Goal: Information Seeking & Learning: Learn about a topic

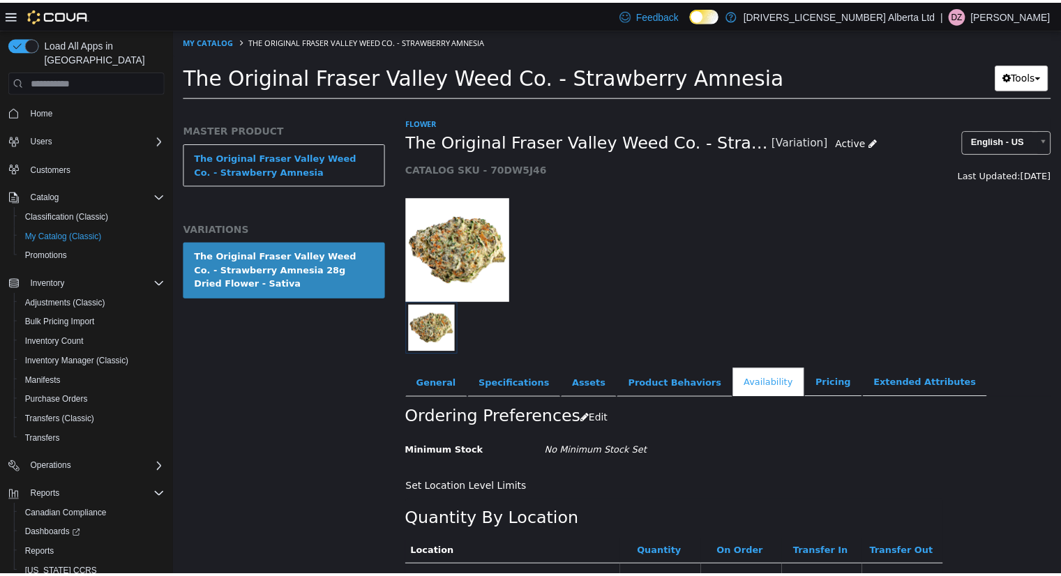
scroll to position [117, 0]
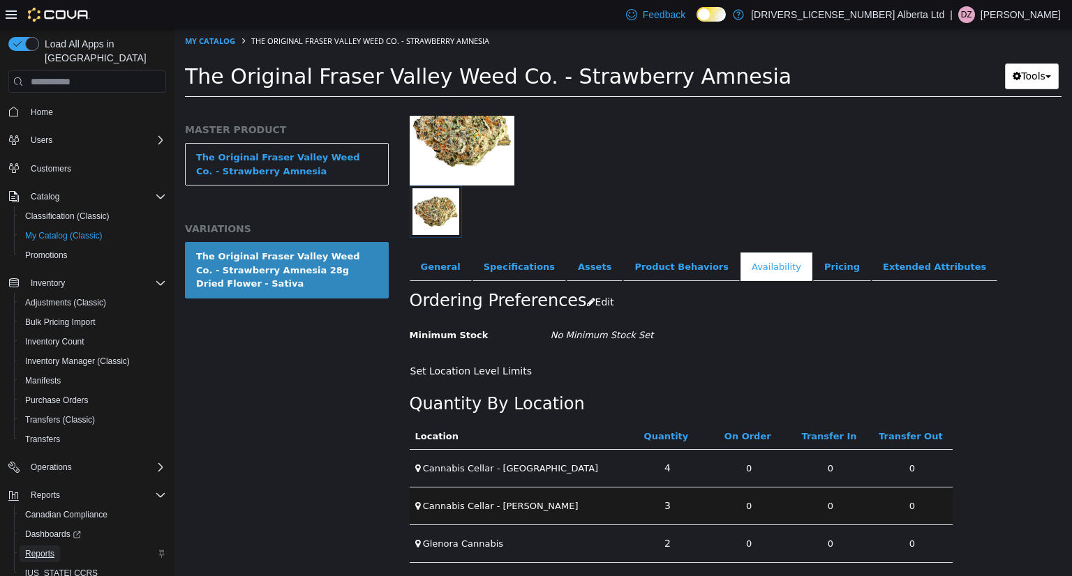
click at [42, 548] on span "Reports" at bounding box center [39, 553] width 29 height 11
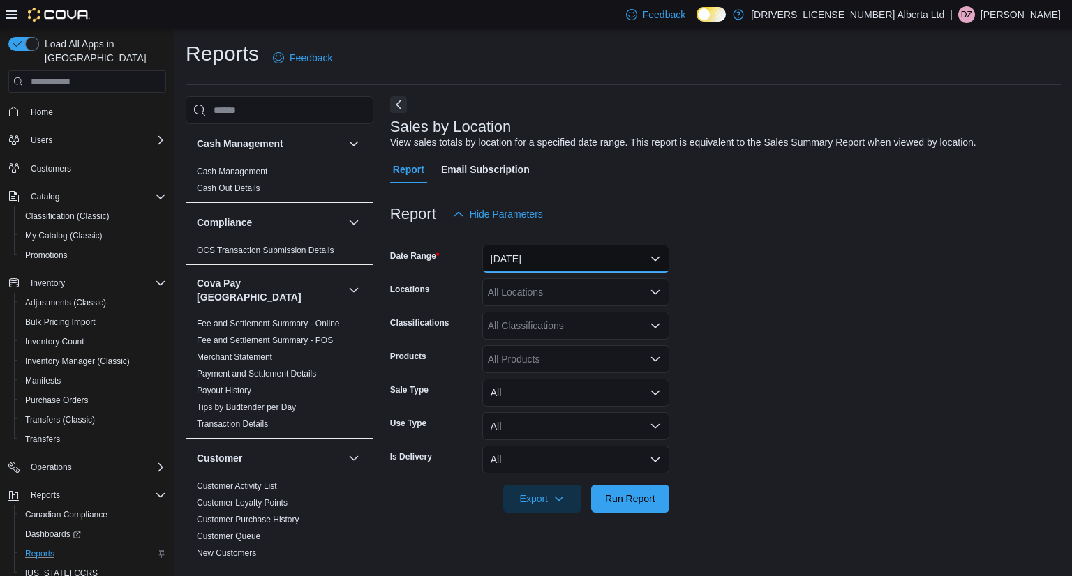
click at [533, 254] on button "[DATE]" at bounding box center [575, 259] width 187 height 28
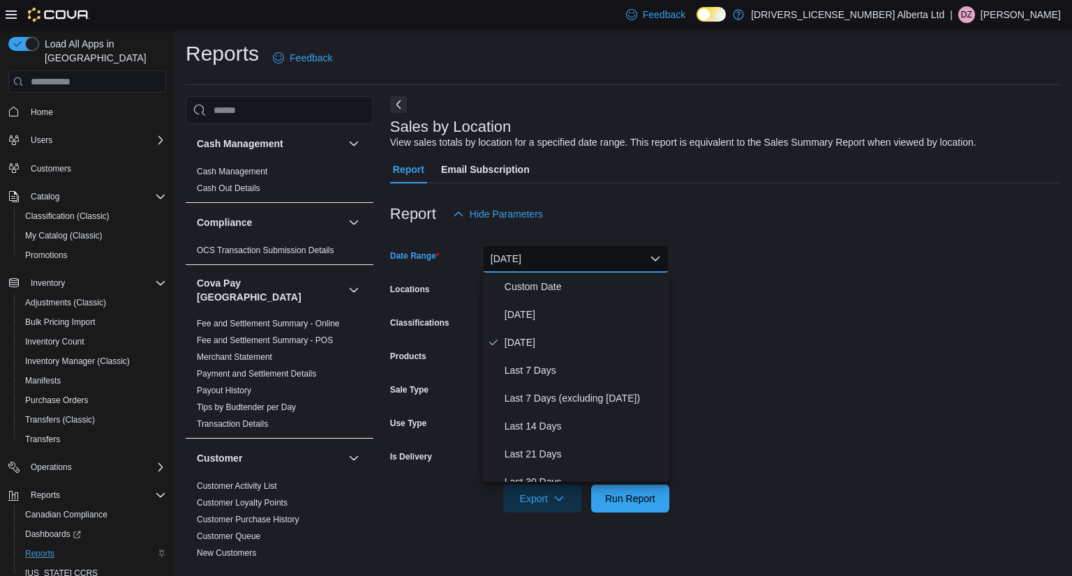
click at [565, 263] on button "[DATE]" at bounding box center [575, 259] width 187 height 28
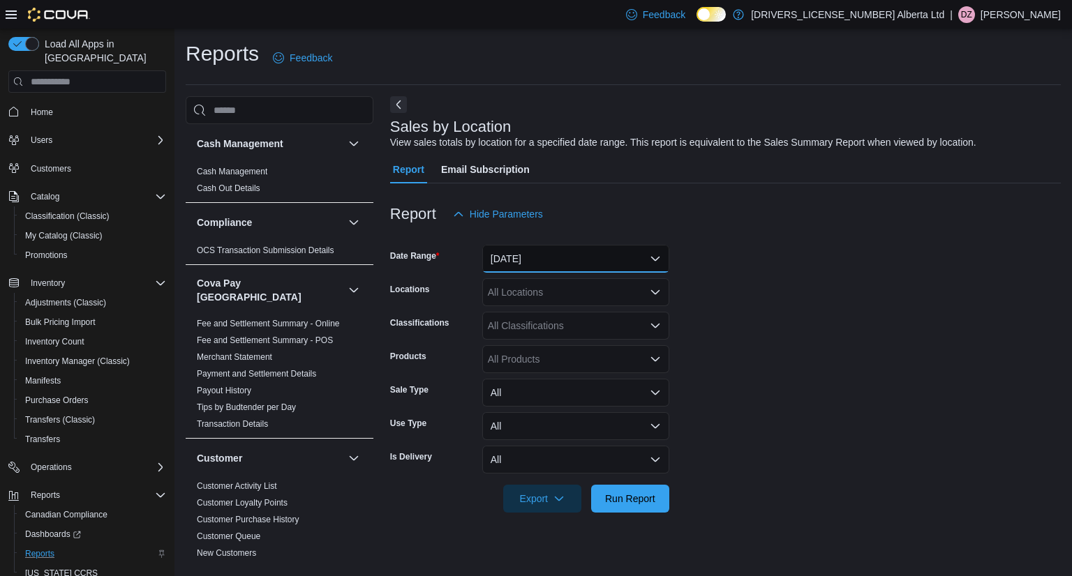
click at [567, 259] on button "[DATE]" at bounding box center [575, 259] width 187 height 28
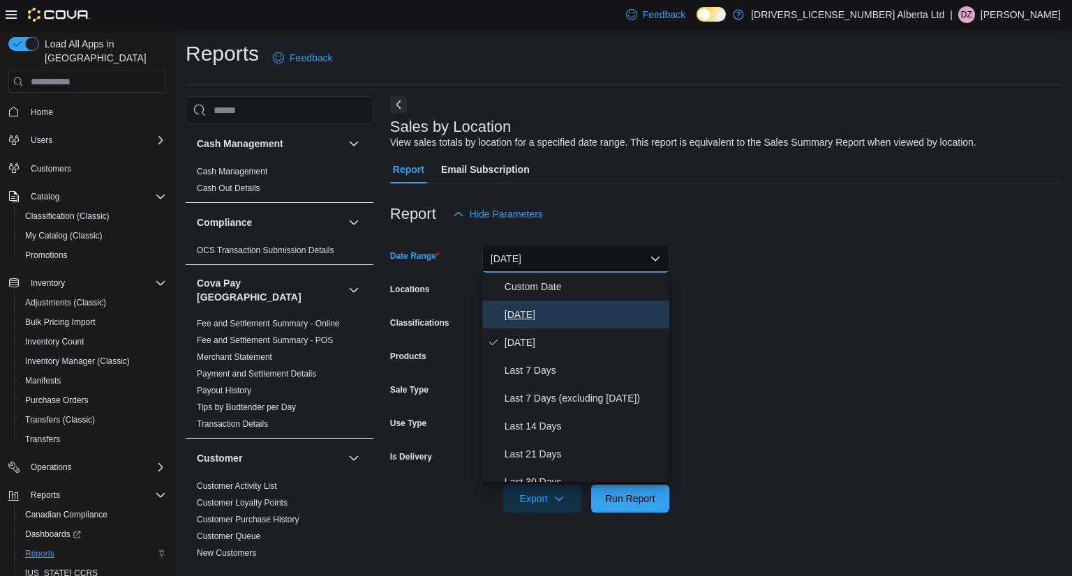
click at [520, 313] on span "[DATE]" at bounding box center [583, 314] width 159 height 17
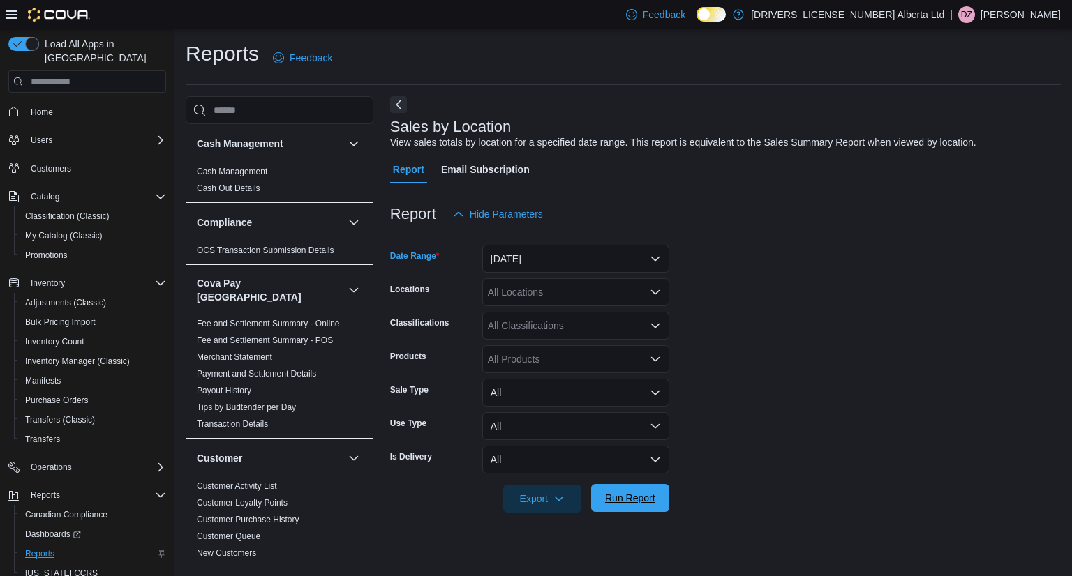
click at [611, 494] on span "Run Report" at bounding box center [630, 498] width 50 height 14
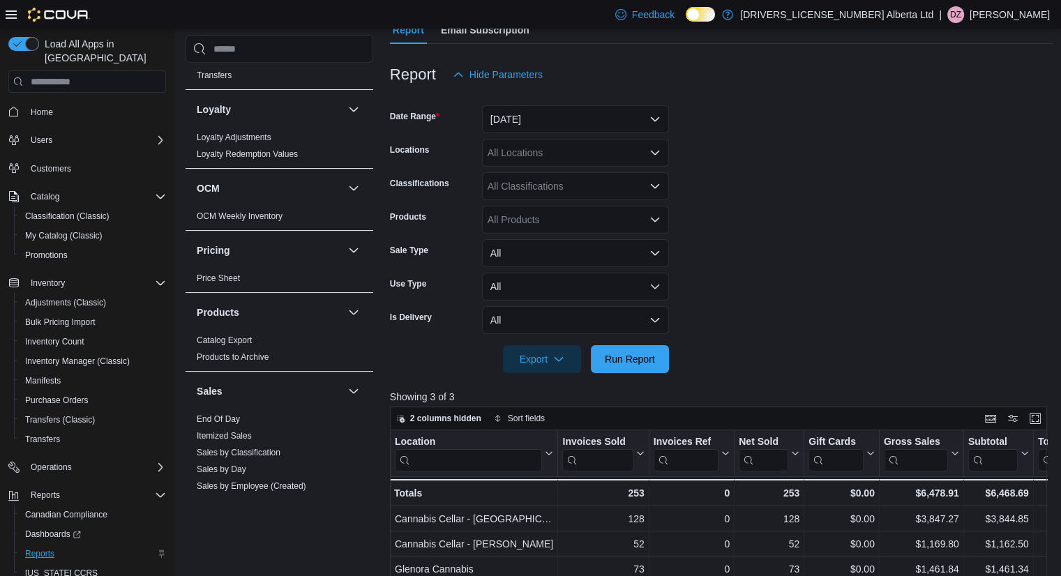
scroll to position [977, 0]
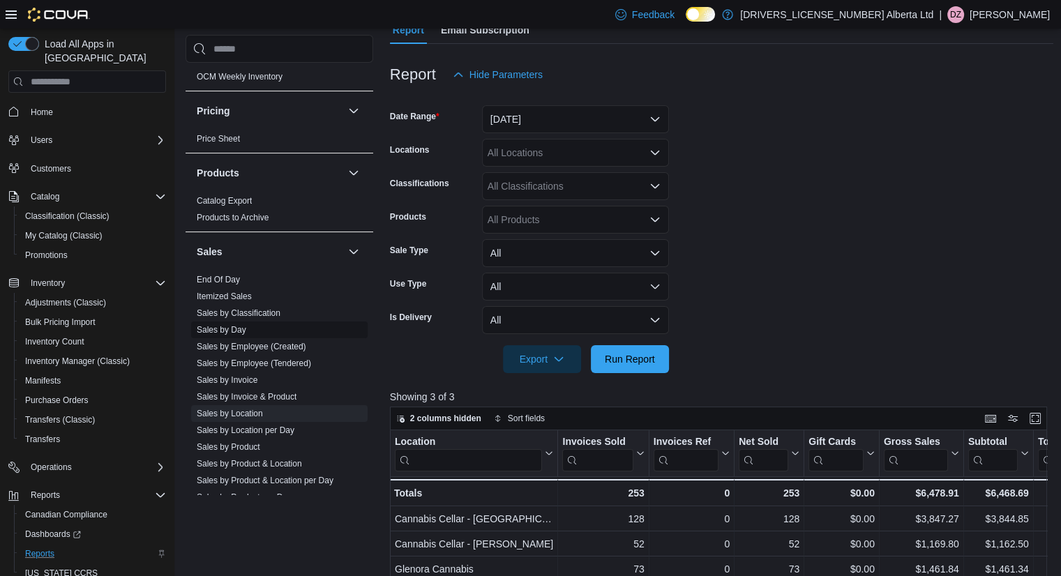
click at [279, 322] on span "Sales by Day" at bounding box center [279, 330] width 177 height 17
click at [279, 308] on link "Sales by Classification" at bounding box center [239, 313] width 84 height 10
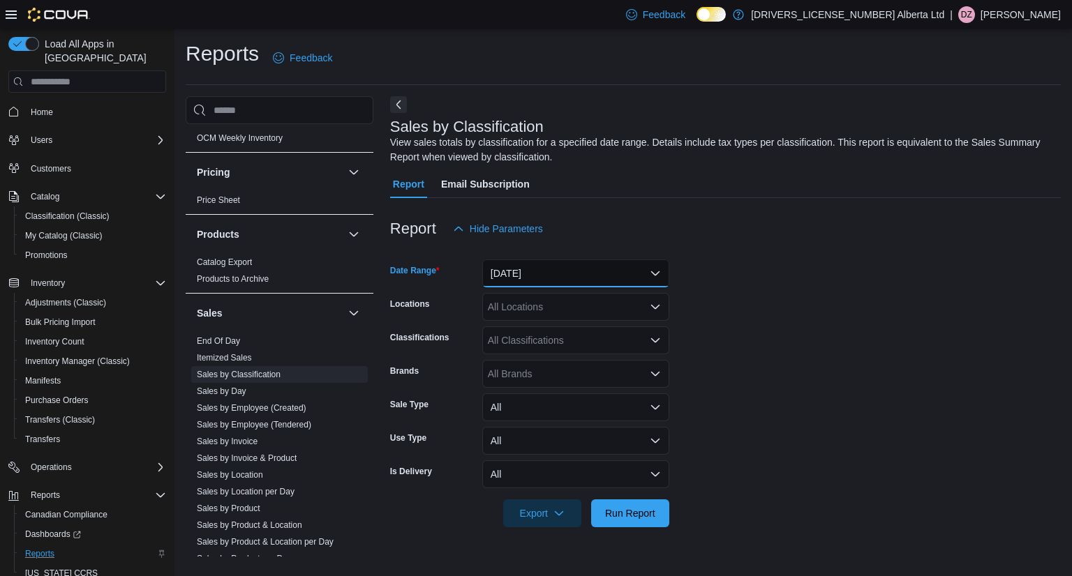
click at [617, 271] on button "[DATE]" at bounding box center [575, 274] width 187 height 28
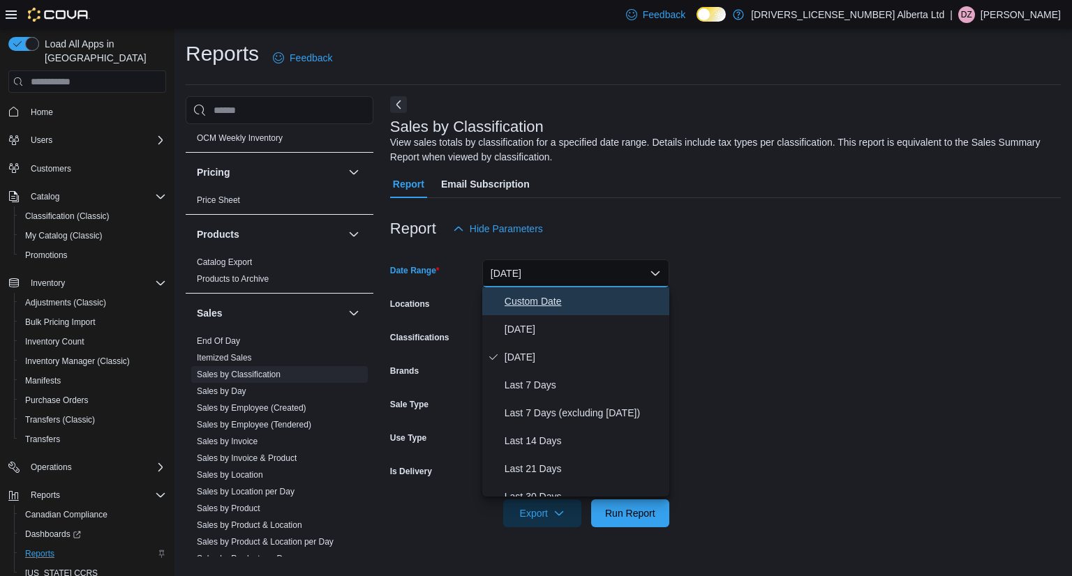
click at [541, 301] on span "Custom Date" at bounding box center [583, 301] width 159 height 17
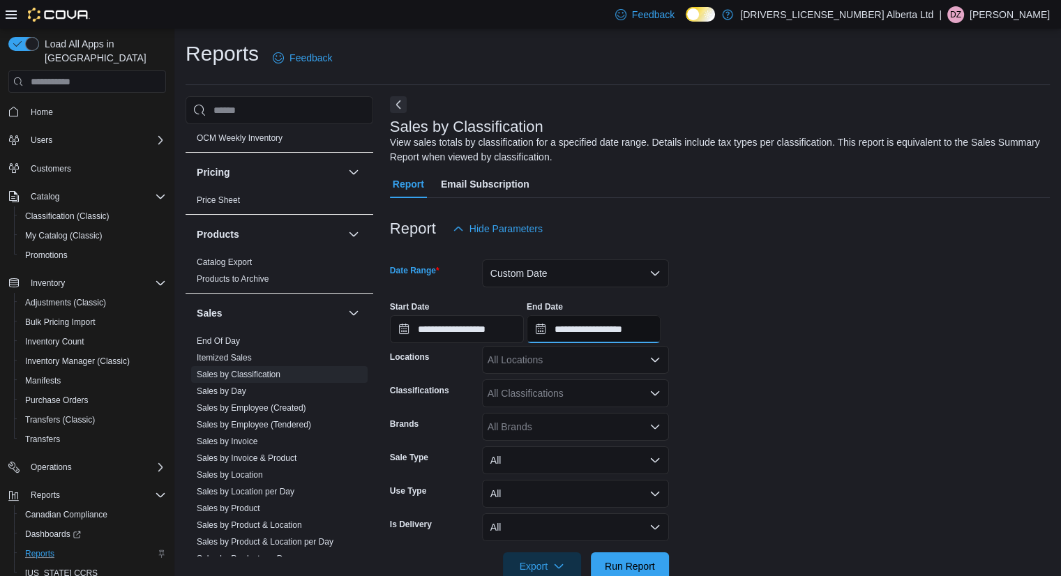
click at [620, 338] on input "**********" at bounding box center [594, 329] width 134 height 28
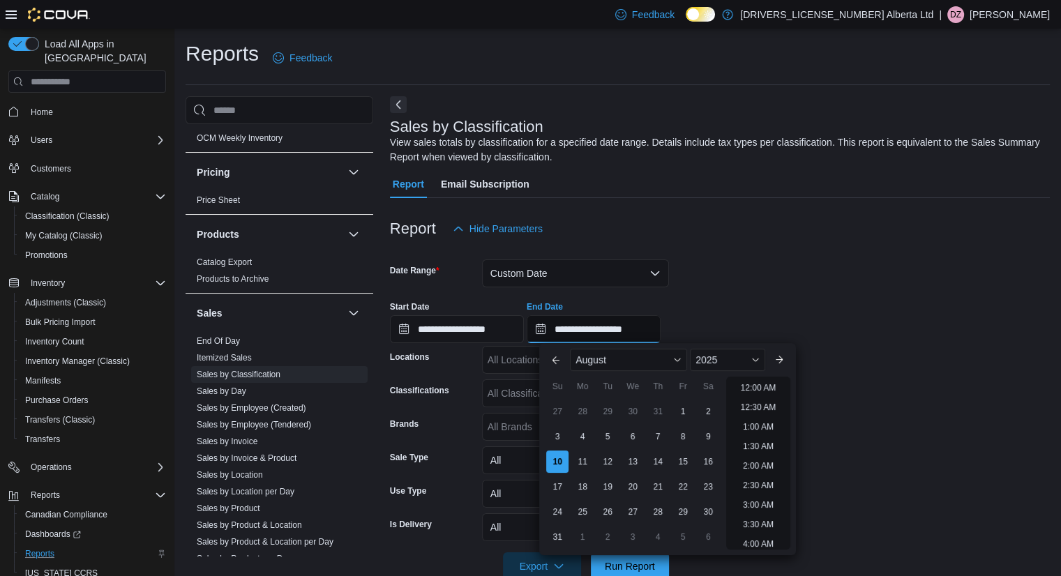
scroll to position [767, 0]
click at [704, 433] on div "9" at bounding box center [708, 437] width 24 height 24
type input "**********"
click at [474, 332] on input "**********" at bounding box center [457, 329] width 134 height 28
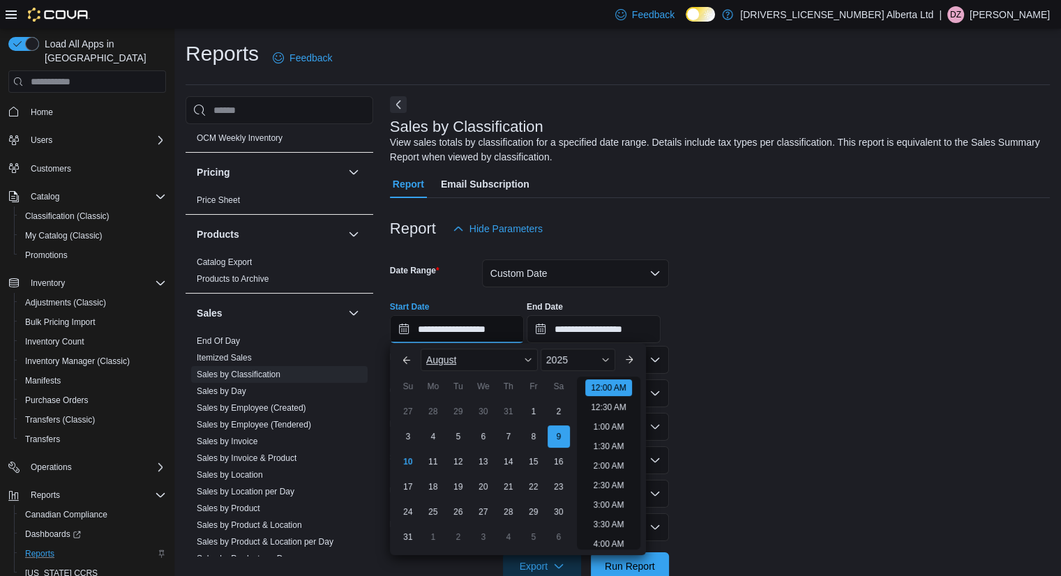
scroll to position [43, 0]
click at [415, 439] on div "3" at bounding box center [408, 437] width 24 height 24
type input "**********"
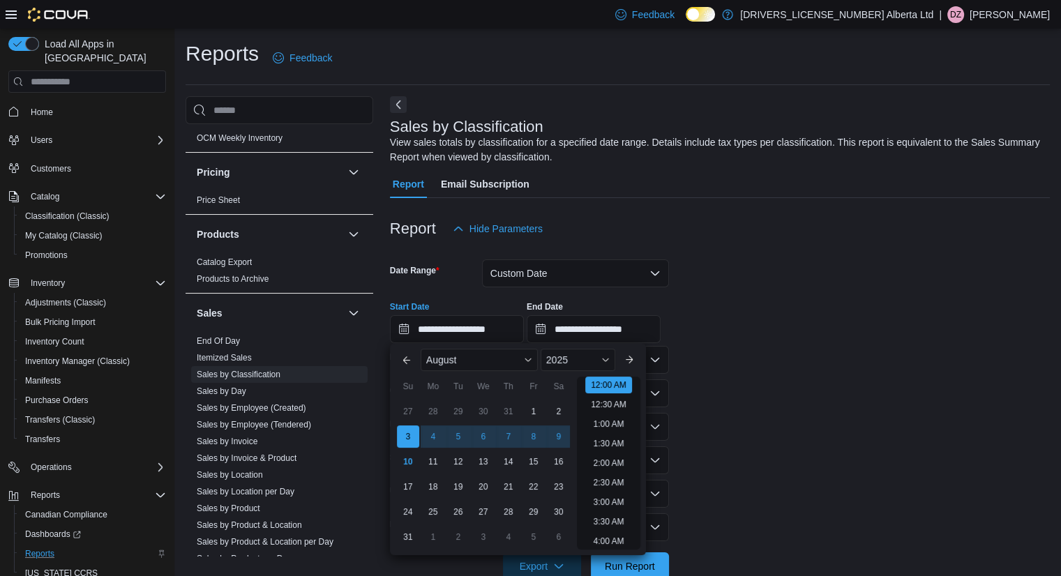
click at [762, 446] on form "**********" at bounding box center [720, 412] width 660 height 338
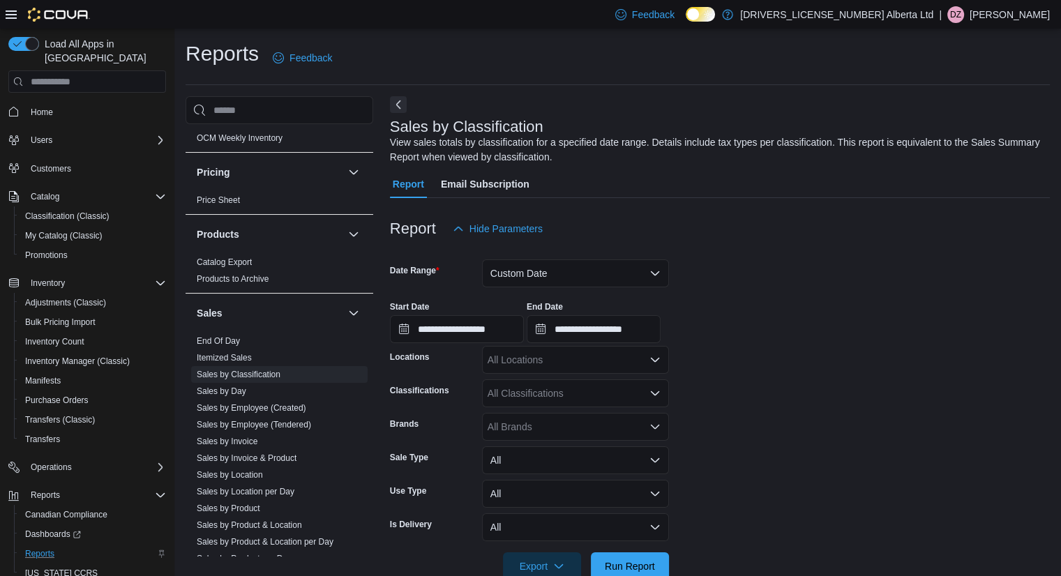
click at [622, 388] on div "All Classifications" at bounding box center [575, 394] width 187 height 28
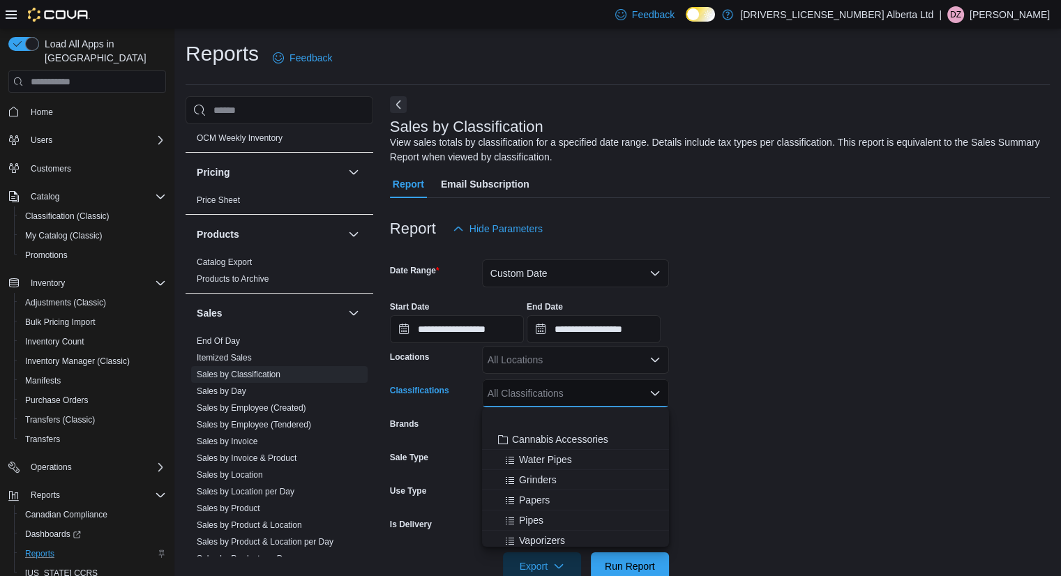
scroll to position [508, 0]
click at [538, 417] on span "Concentrates" at bounding box center [541, 415] width 58 height 14
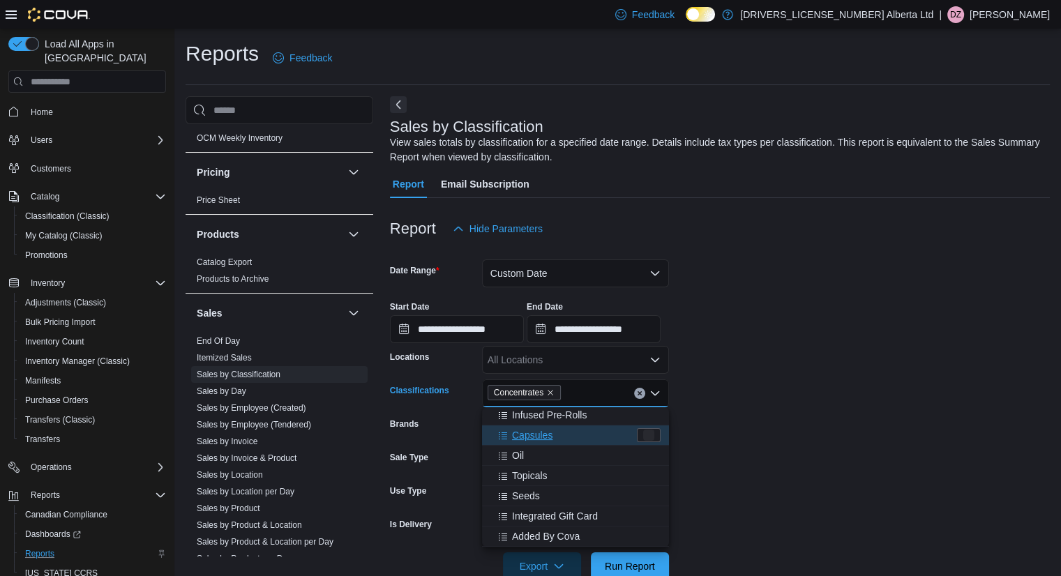
scroll to position [488, 0]
drag, startPoint x: 537, startPoint y: 417, endPoint x: 537, endPoint y: 426, distance: 9.8
click at [537, 417] on span "Infused Pre-Rolls" at bounding box center [549, 415] width 75 height 14
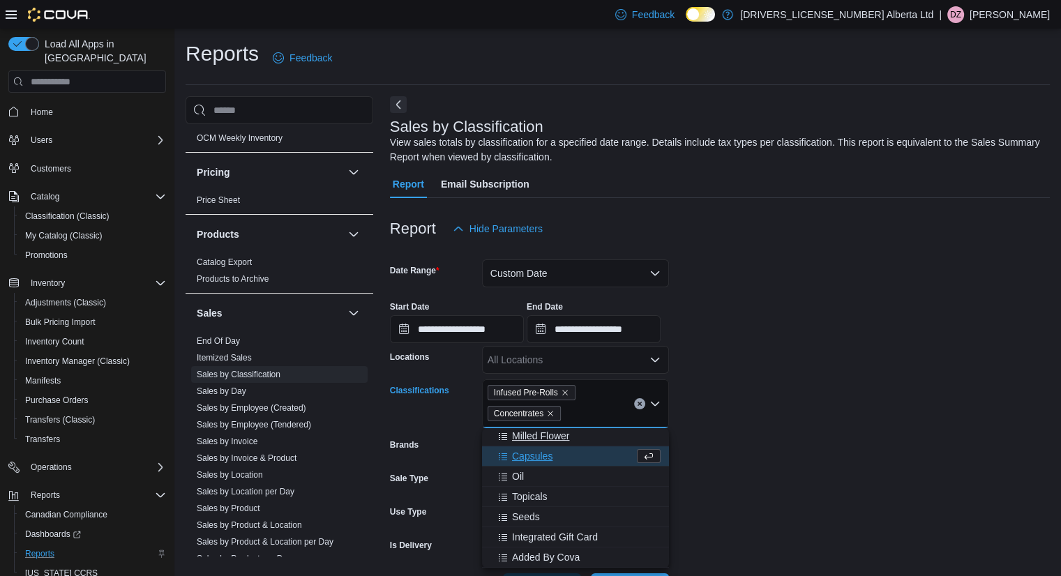
click at [528, 439] on span "Milled Flower" at bounding box center [540, 436] width 57 height 14
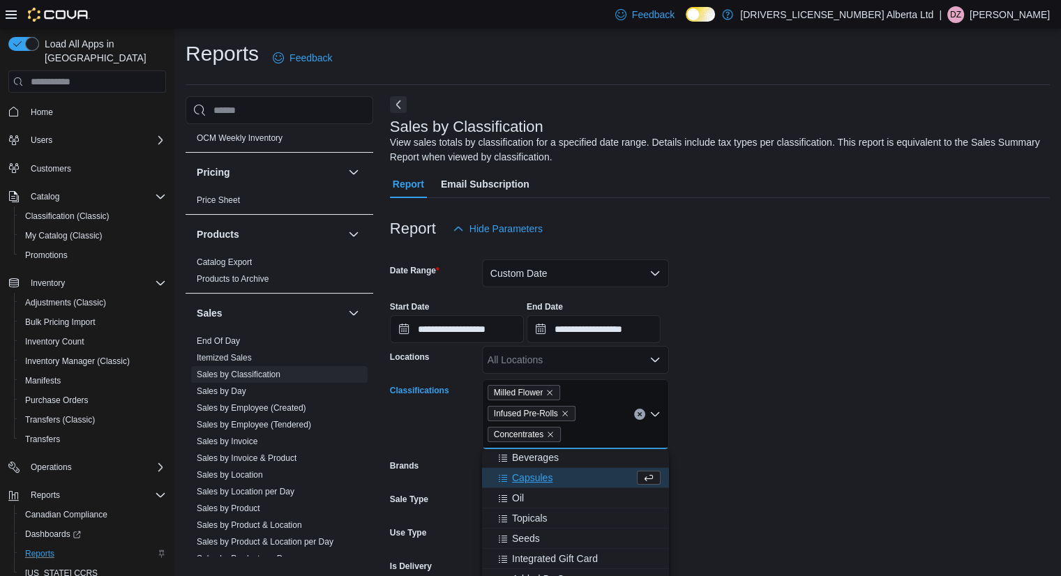
click at [528, 458] on span "Beverages" at bounding box center [535, 458] width 47 height 14
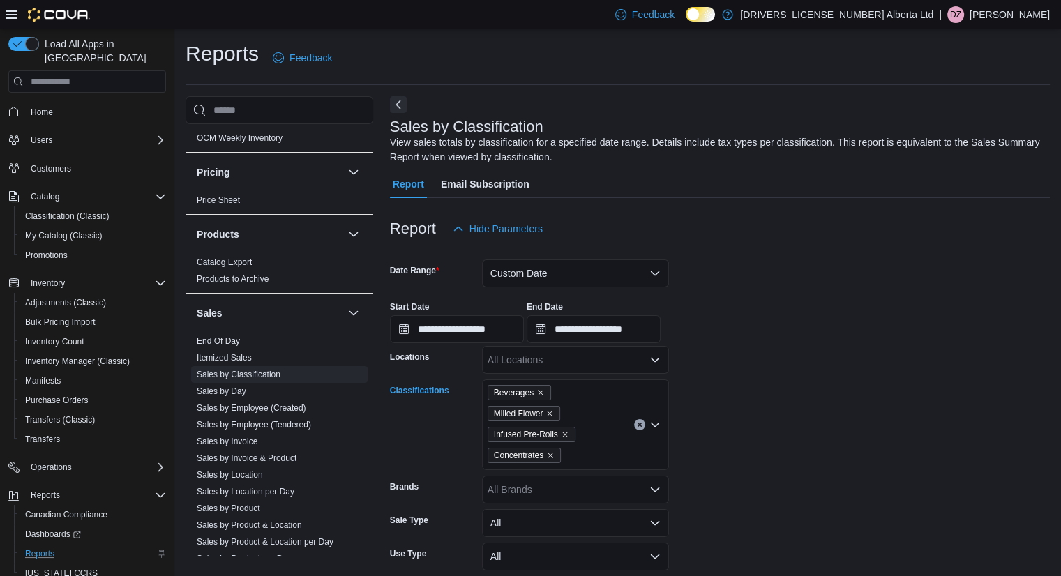
scroll to position [95, 0]
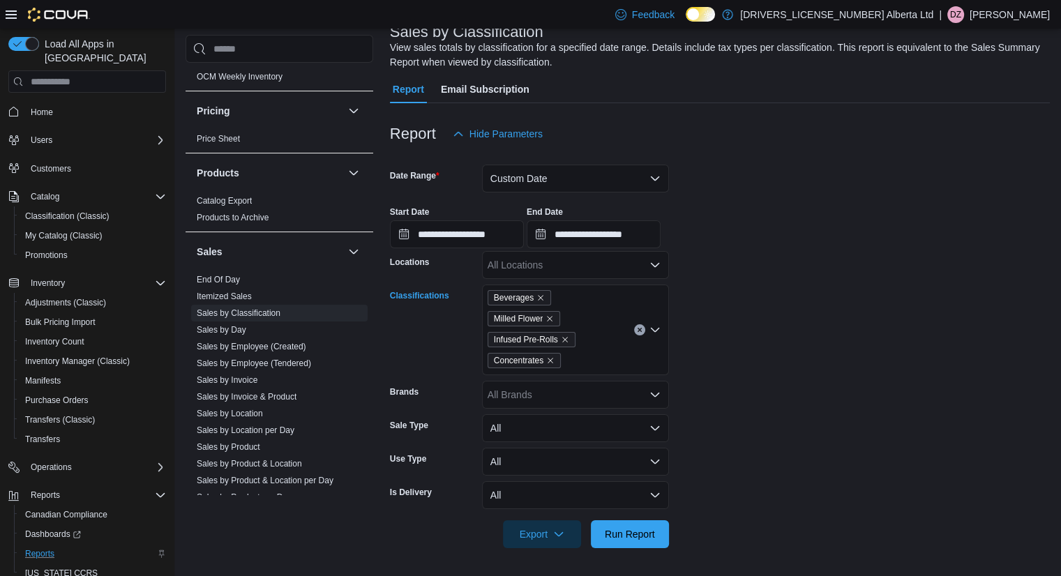
click at [581, 364] on div "Beverages Milled Flower Infused Pre-Rolls Concentrates Combo box. Selected. Bev…" at bounding box center [575, 330] width 187 height 91
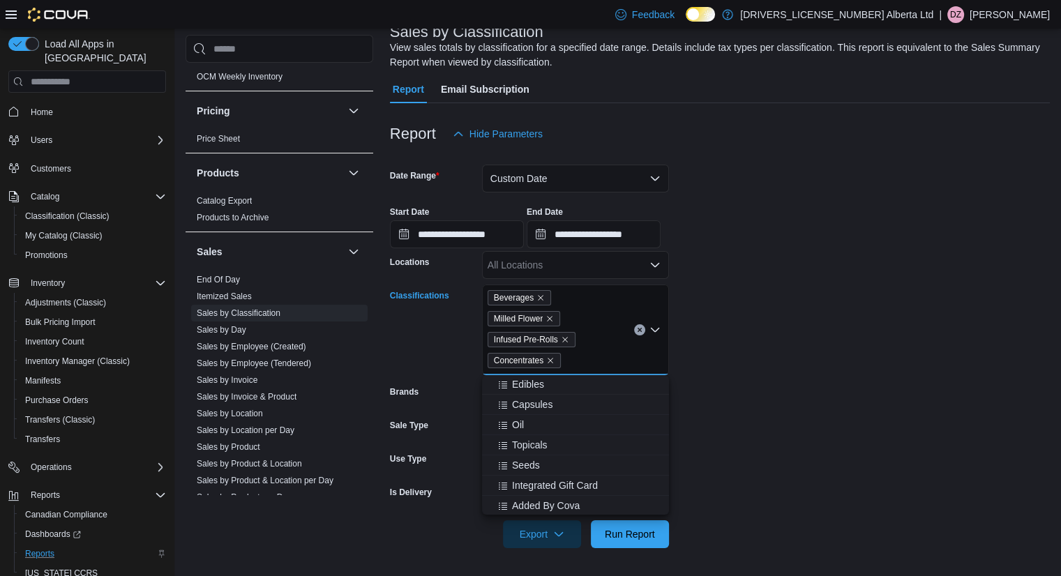
scroll to position [427, 0]
click at [527, 504] on span "Added By Cova" at bounding box center [546, 504] width 68 height 14
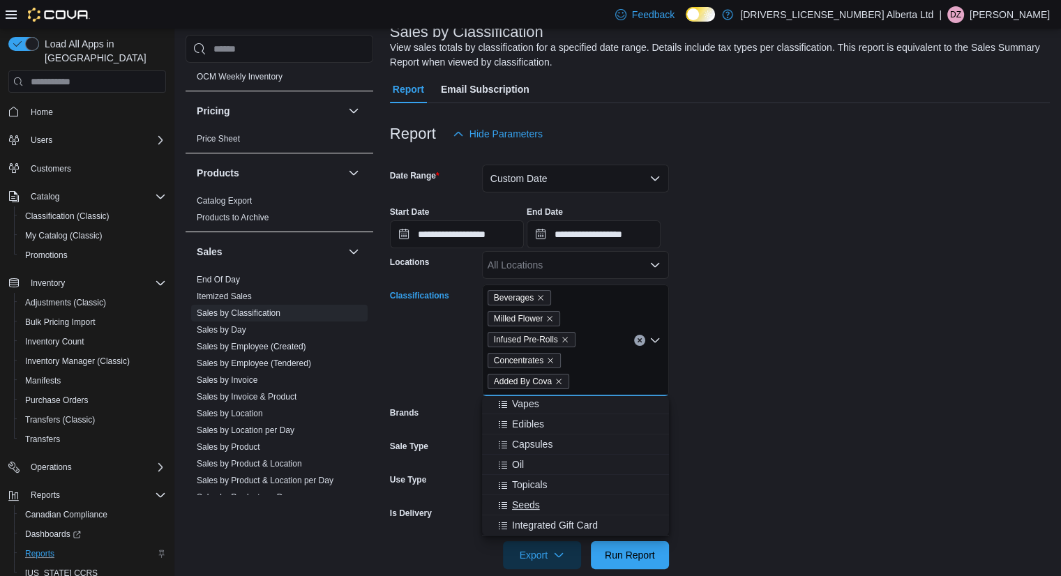
click at [523, 509] on span "Seeds" at bounding box center [526, 505] width 28 height 14
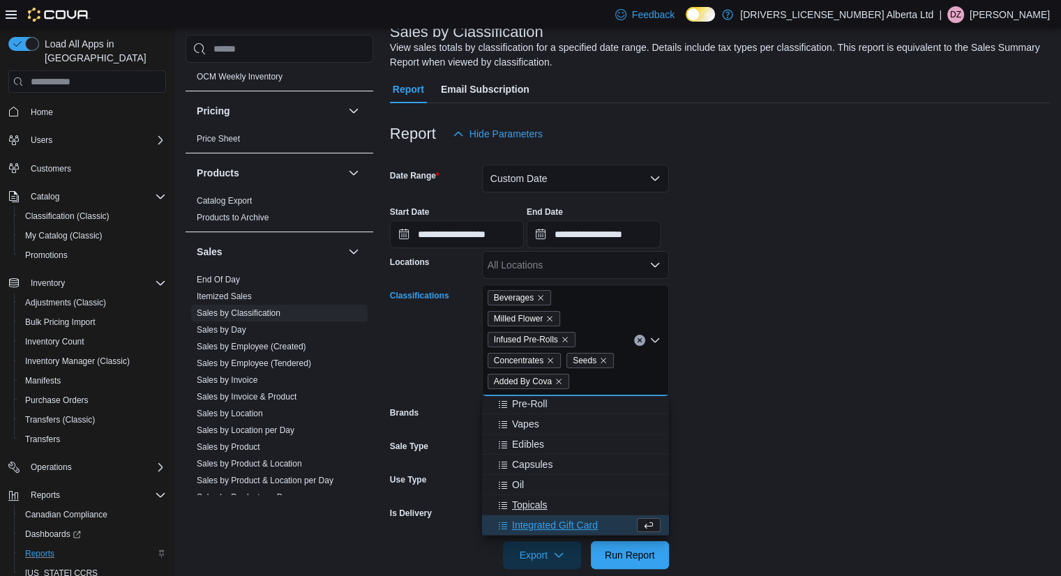
click at [522, 502] on span "Topicals" at bounding box center [530, 505] width 36 height 14
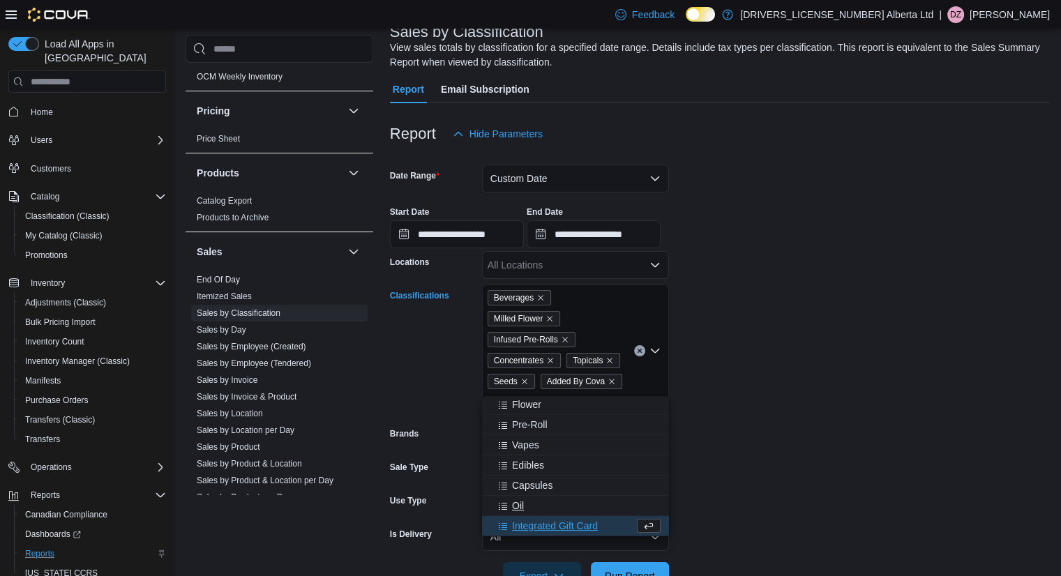
click at [522, 505] on span "Oil" at bounding box center [518, 506] width 12 height 14
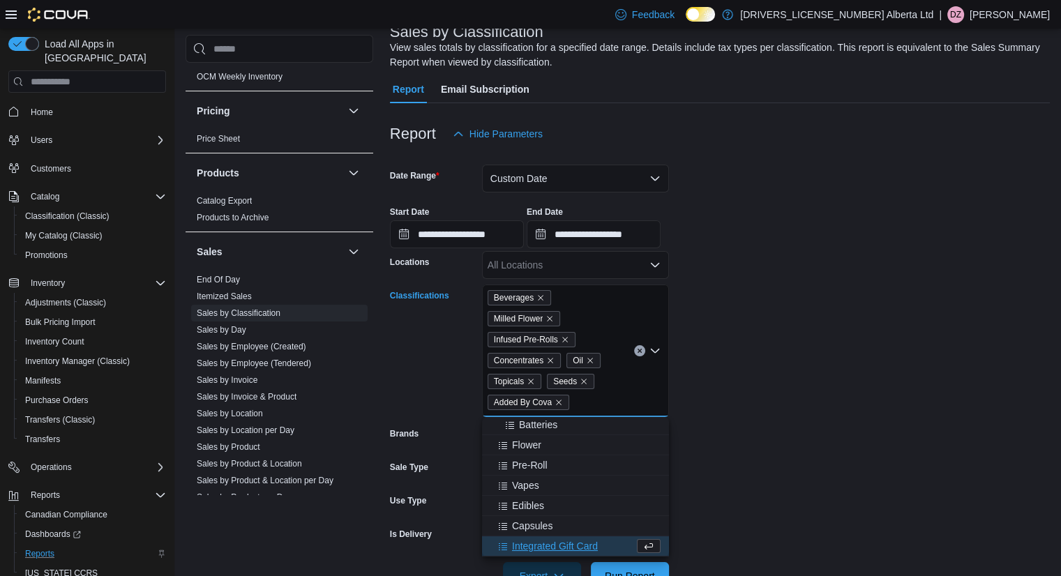
scroll to position [346, 0]
click at [520, 523] on span "Capsules" at bounding box center [532, 526] width 40 height 14
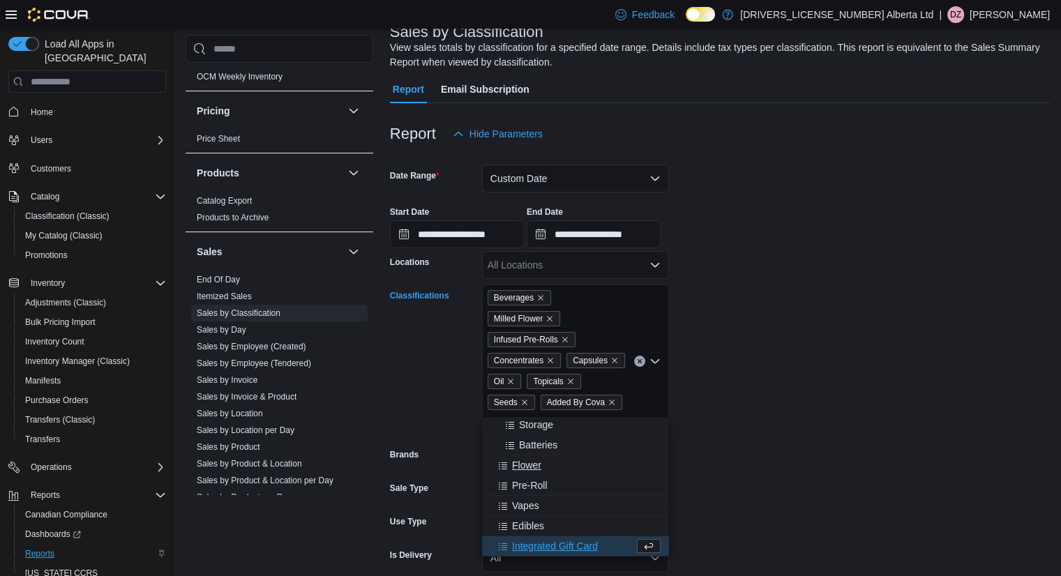
click at [527, 467] on span "Flower" at bounding box center [526, 465] width 29 height 14
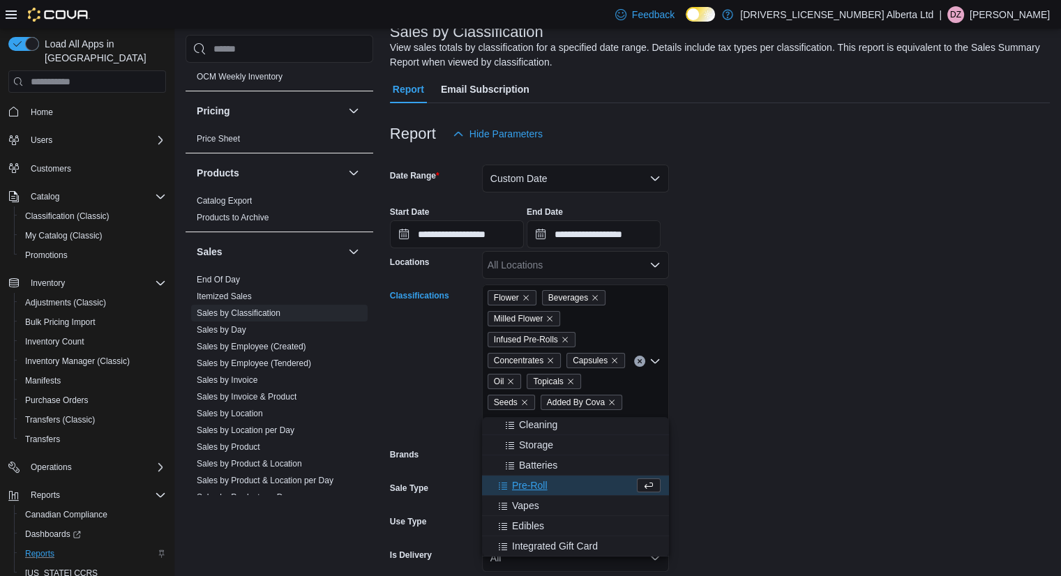
click at [523, 491] on span "Pre-Roll" at bounding box center [530, 486] width 36 height 14
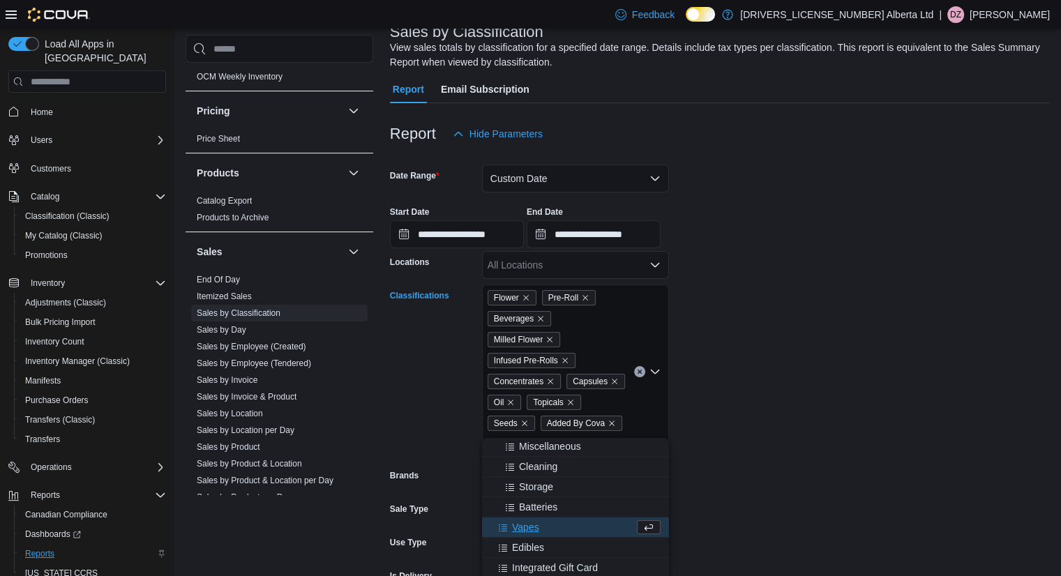
click at [519, 525] on span "Vapes" at bounding box center [525, 527] width 27 height 14
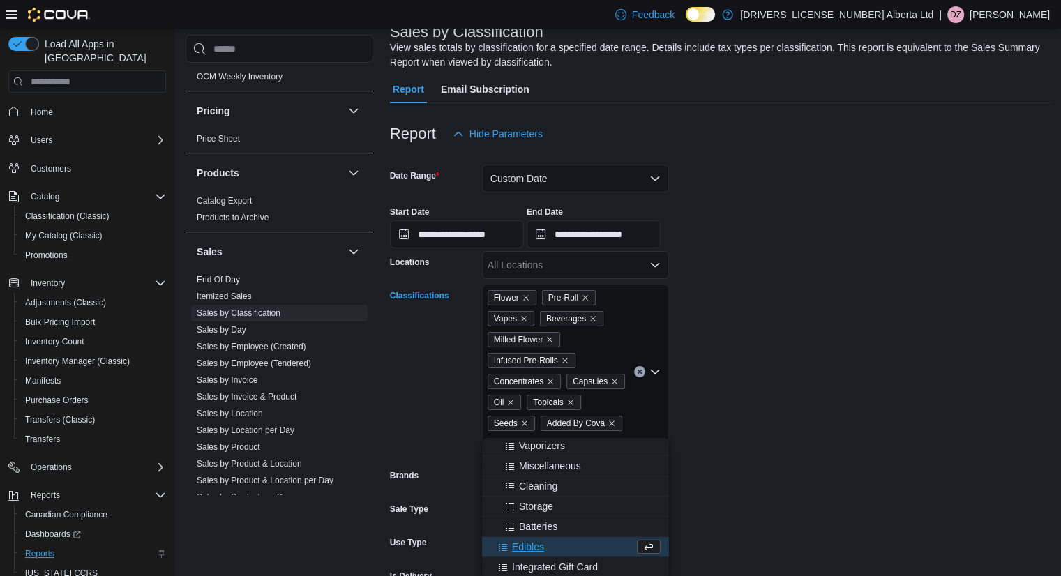
click at [523, 543] on span "Edibles" at bounding box center [528, 547] width 32 height 14
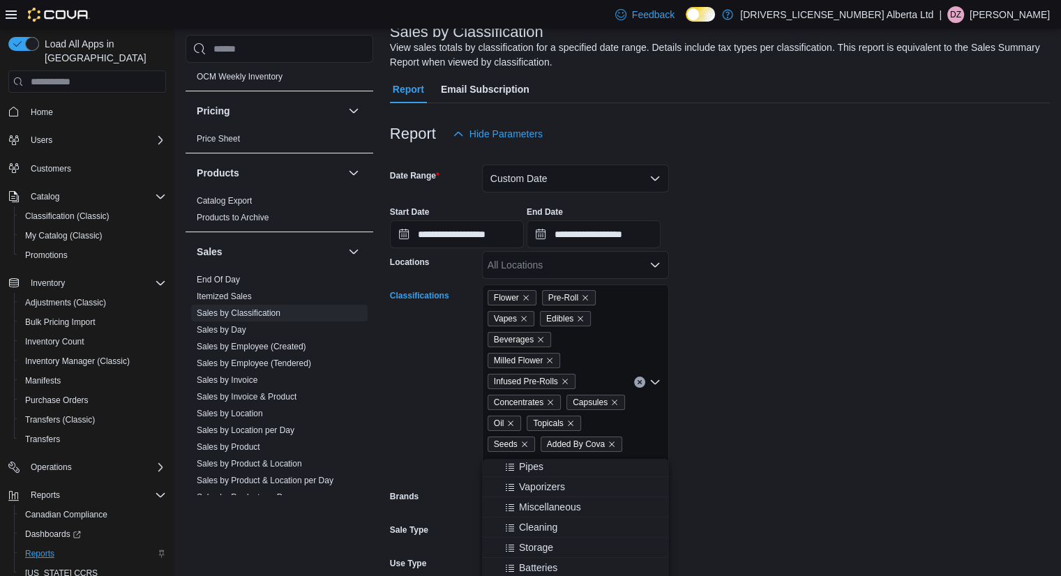
click at [744, 463] on form "**********" at bounding box center [720, 400] width 660 height 505
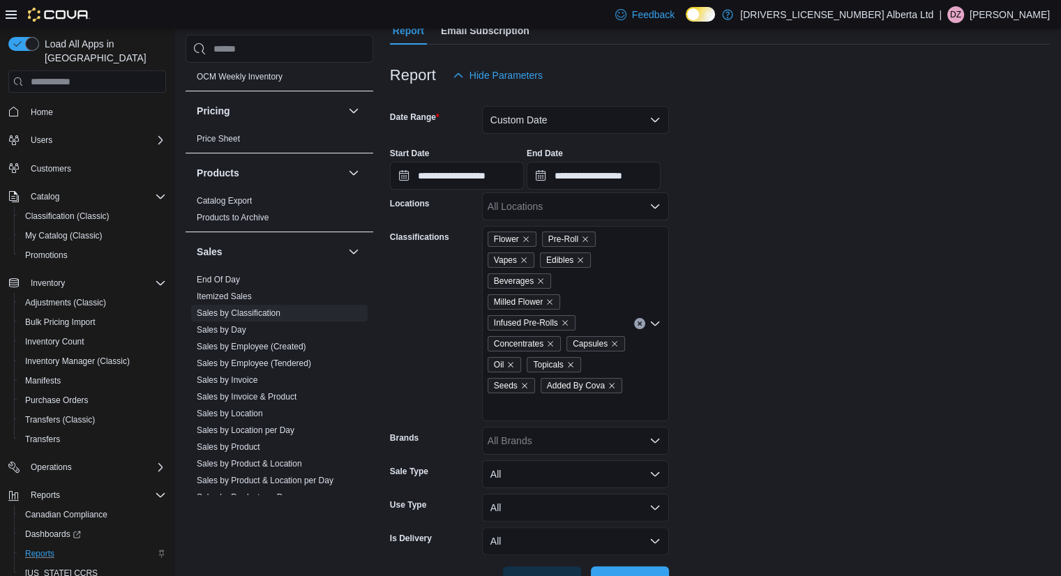
scroll to position [179, 0]
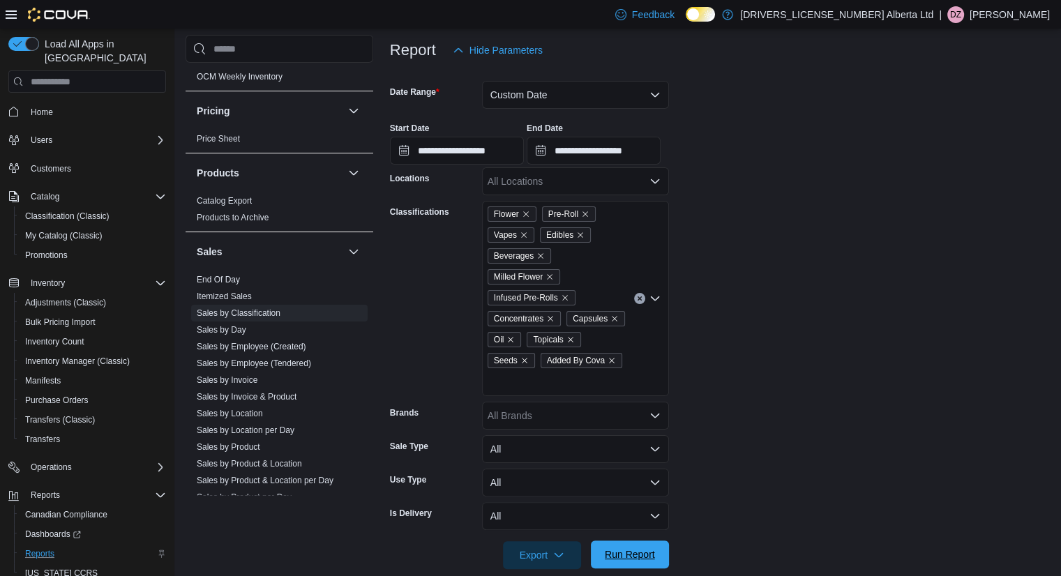
drag, startPoint x: 655, startPoint y: 537, endPoint x: 756, endPoint y: 441, distance: 139.7
click at [655, 541] on span "Run Report" at bounding box center [629, 555] width 61 height 28
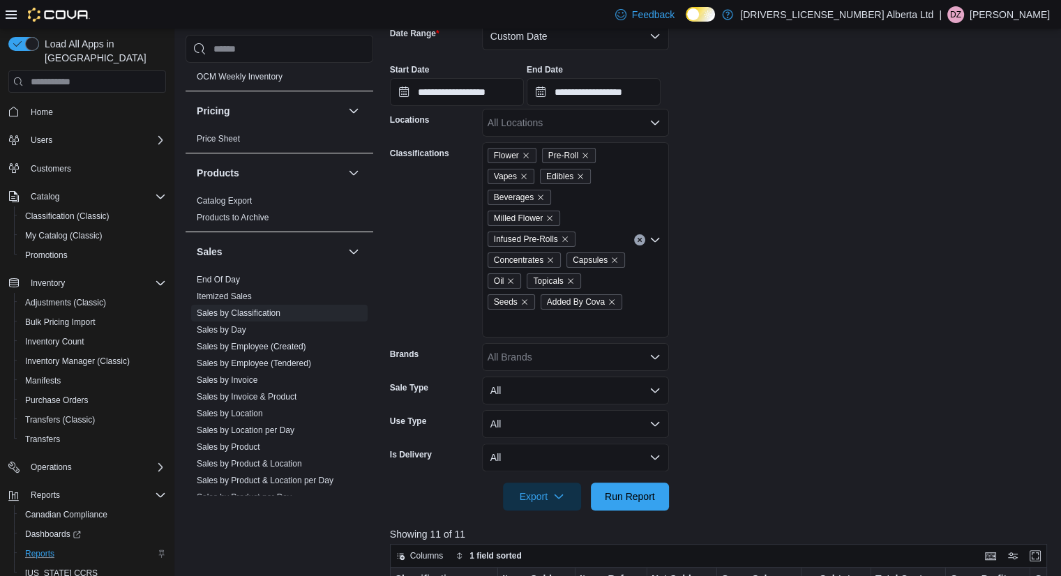
scroll to position [656, 0]
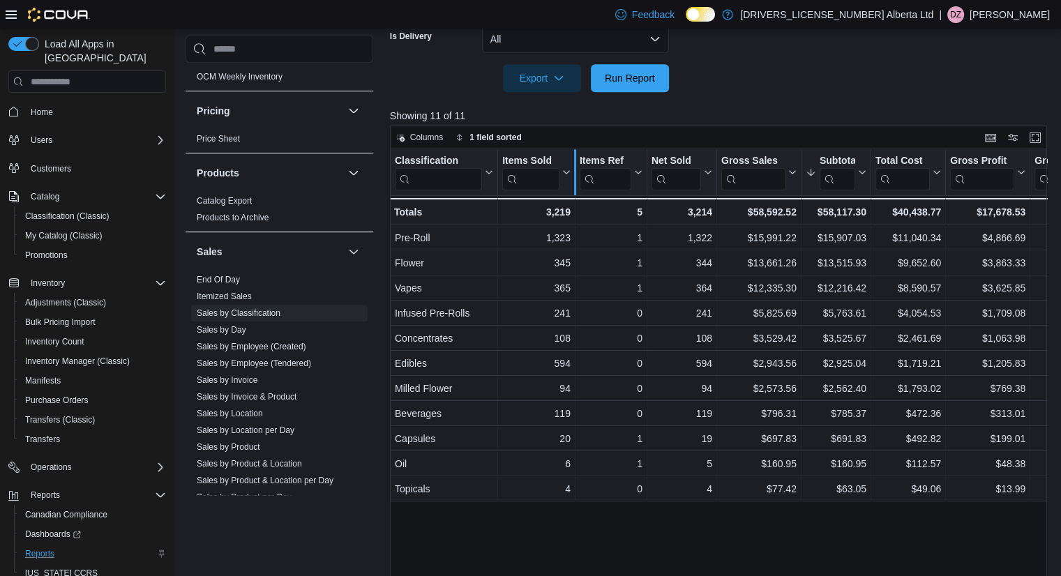
click at [571, 153] on div at bounding box center [574, 172] width 11 height 46
click at [567, 168] on icon at bounding box center [565, 172] width 11 height 8
click at [556, 219] on span "Sort High-Low" at bounding box center [546, 221] width 53 height 11
click at [615, 508] on div "Classification Click to view column header actions Items Sold Sorted by Subtota…" at bounding box center [722, 367] width 664 height 437
click at [257, 409] on link "Sales by Location" at bounding box center [230, 414] width 66 height 10
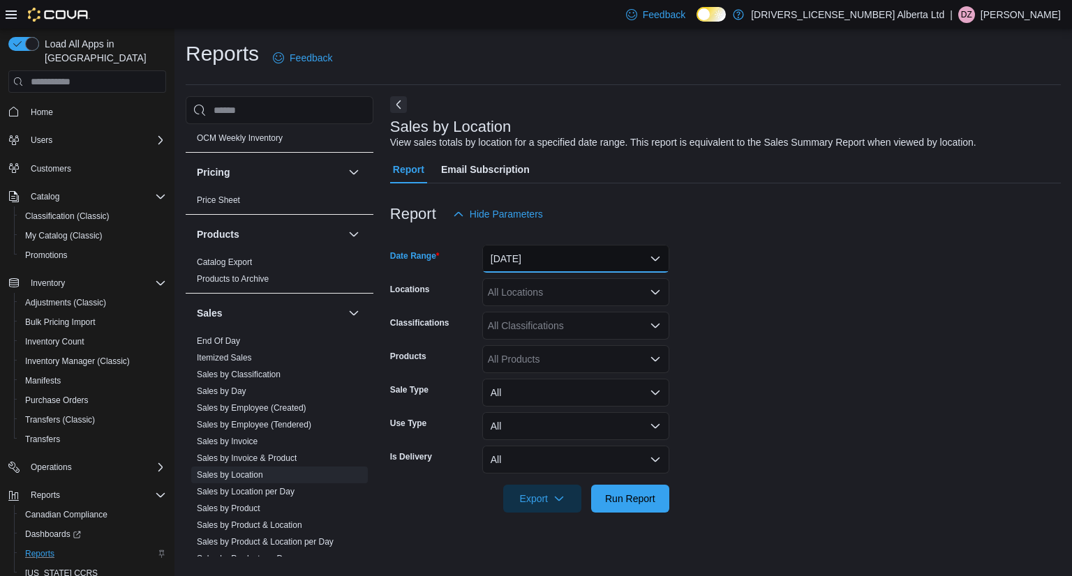
click at [586, 258] on button "[DATE]" at bounding box center [575, 259] width 187 height 28
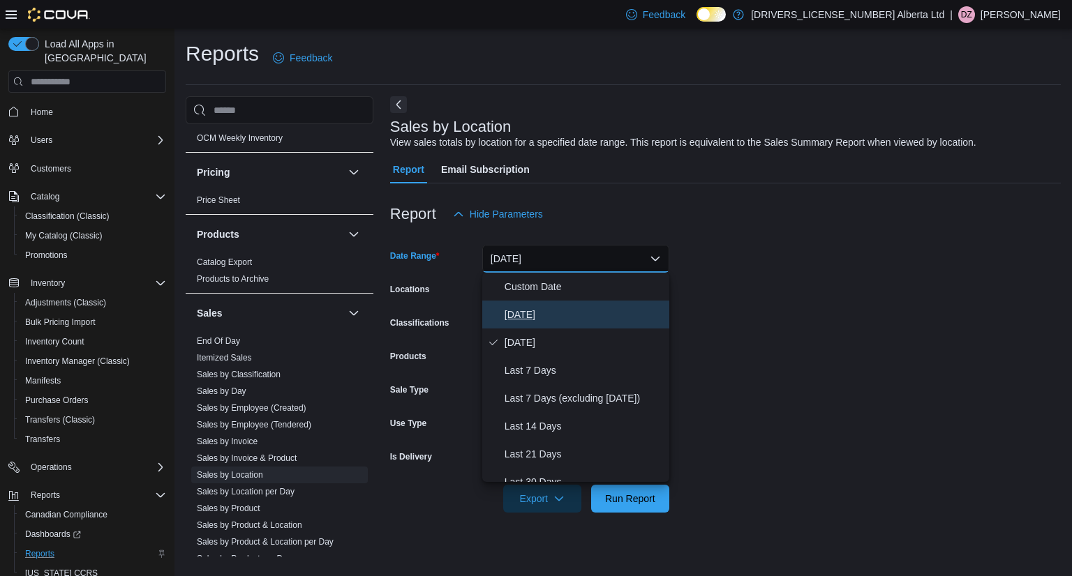
click at [548, 327] on button "[DATE]" at bounding box center [575, 315] width 187 height 28
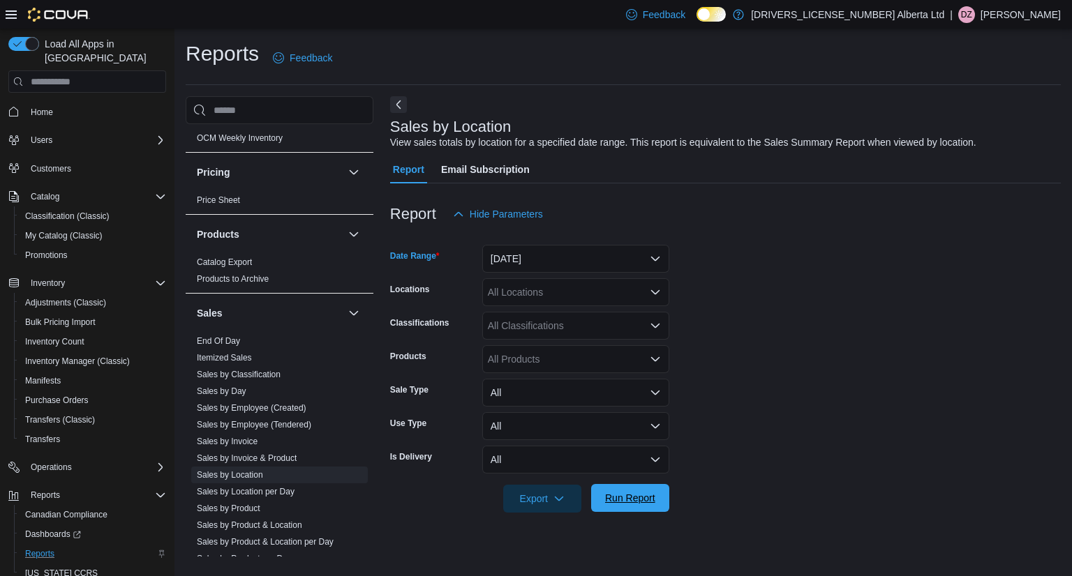
click at [608, 497] on span "Run Report" at bounding box center [630, 498] width 50 height 14
